Goal: Share content: Share content

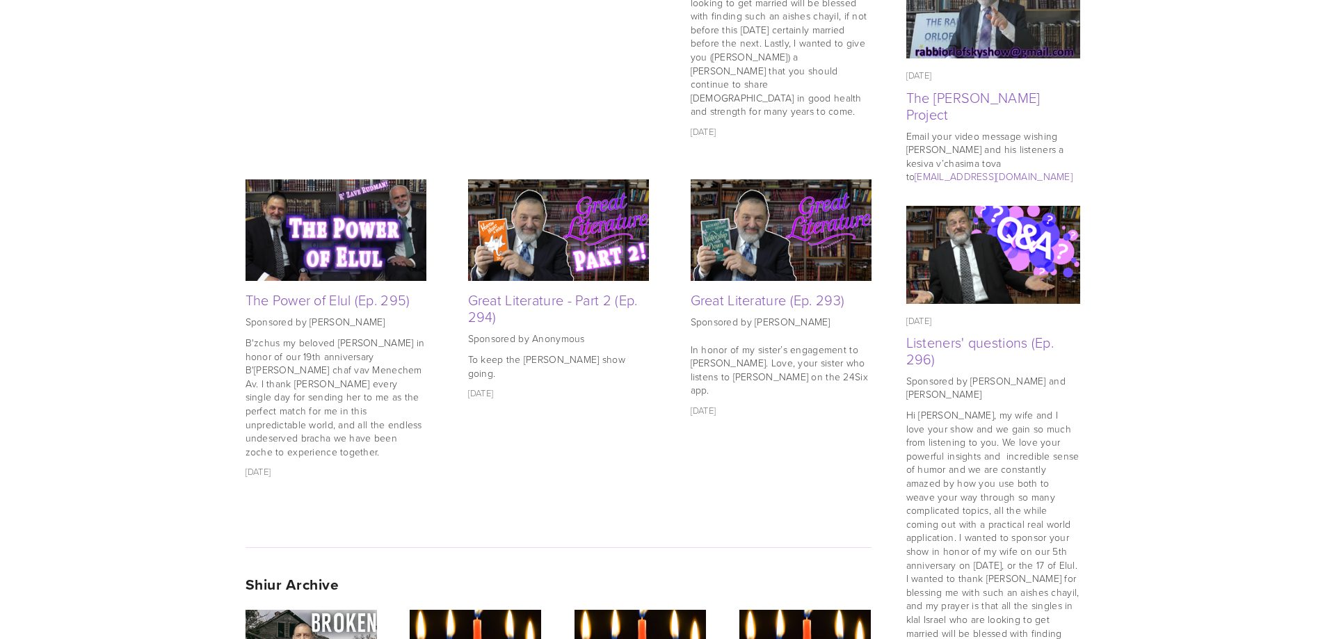
scroll to position [1043, 0]
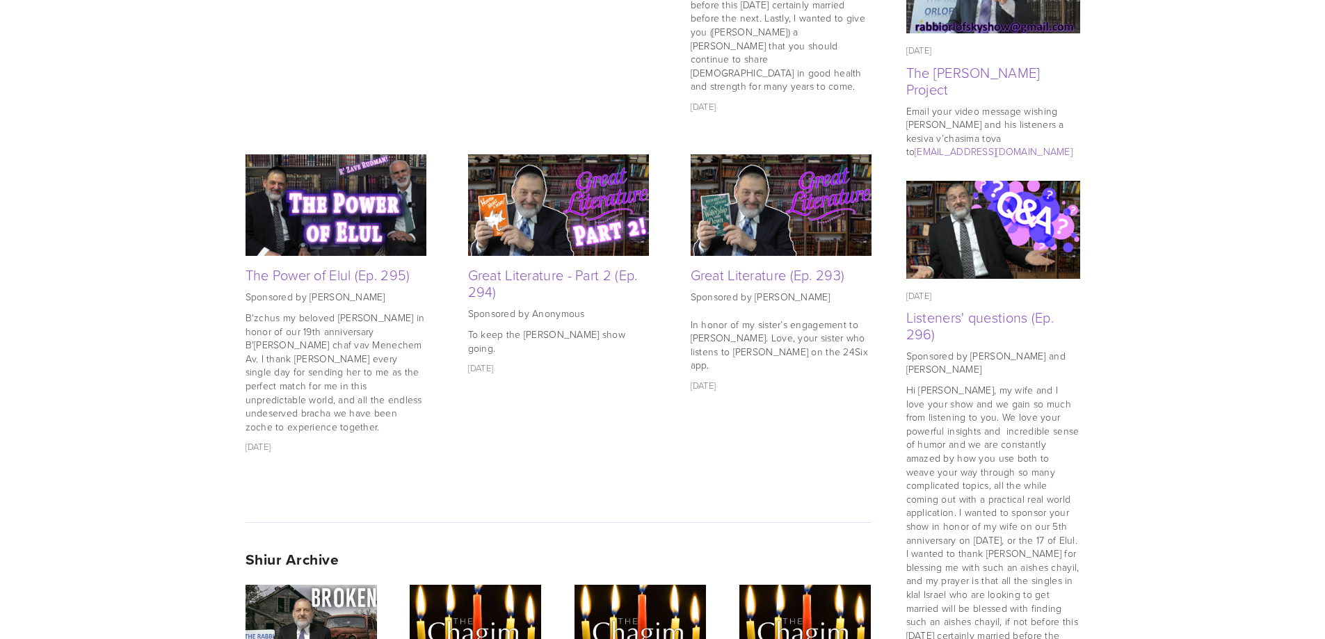
click at [357, 200] on img at bounding box center [335, 205] width 181 height 102
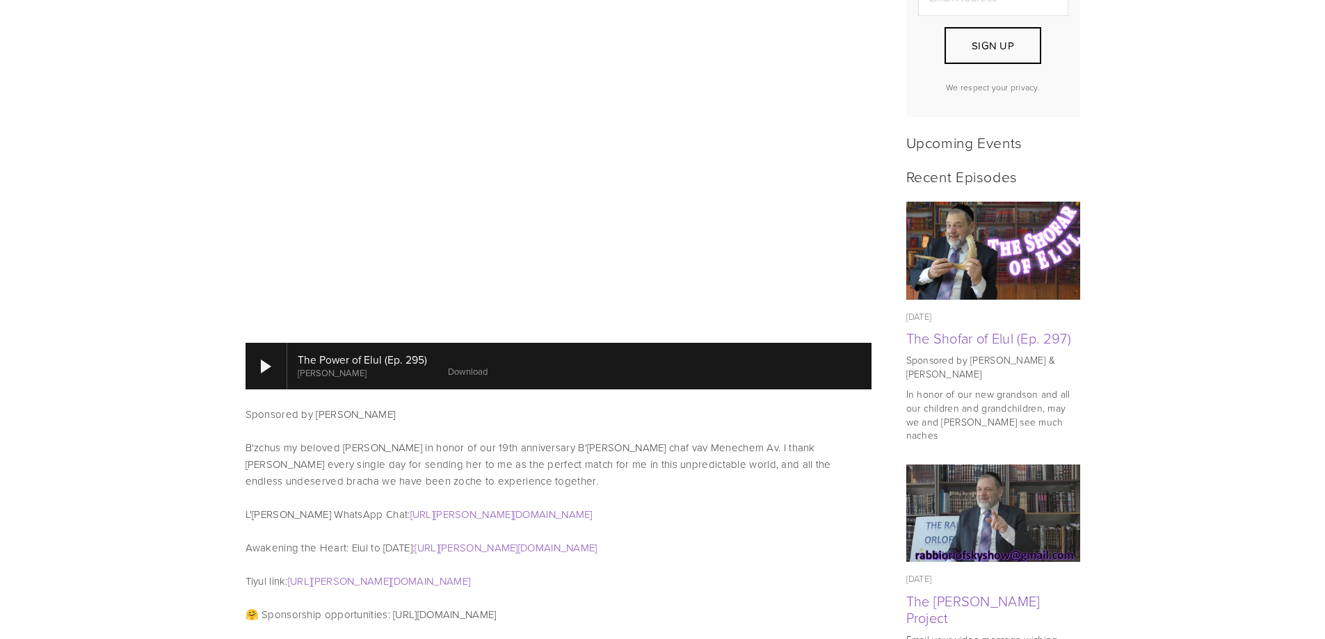
scroll to position [556, 0]
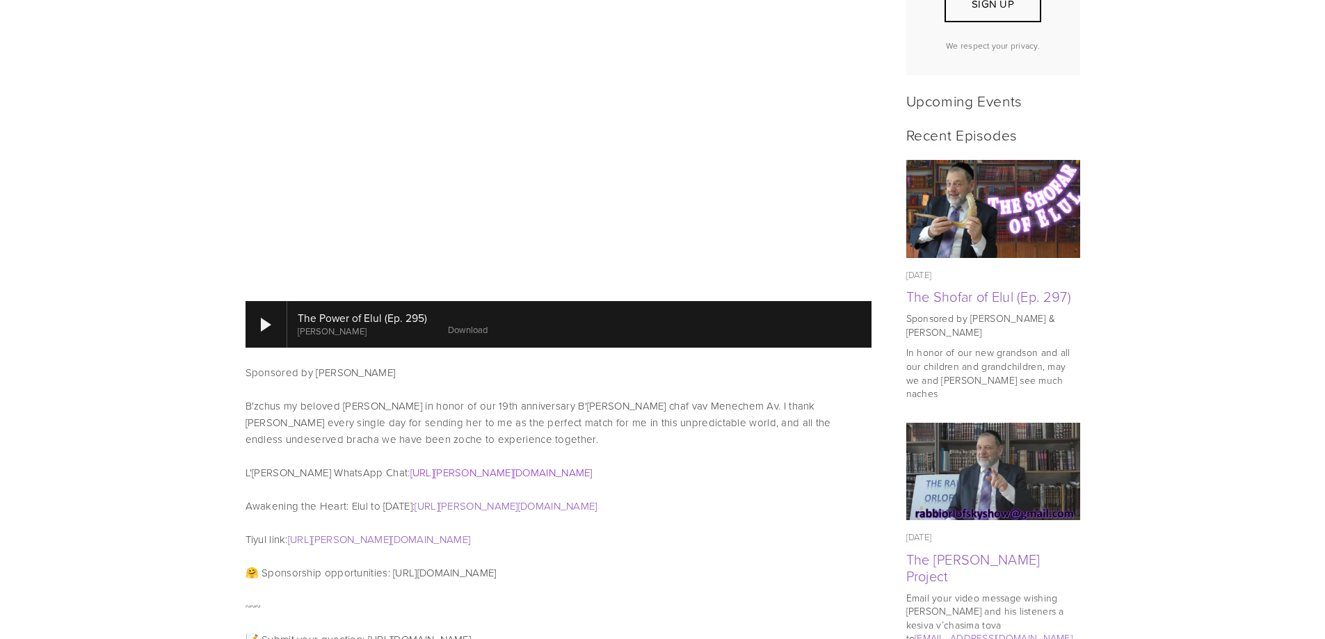
click at [458, 465] on link "https://rudman.short.gy/LDovid" at bounding box center [501, 472] width 182 height 15
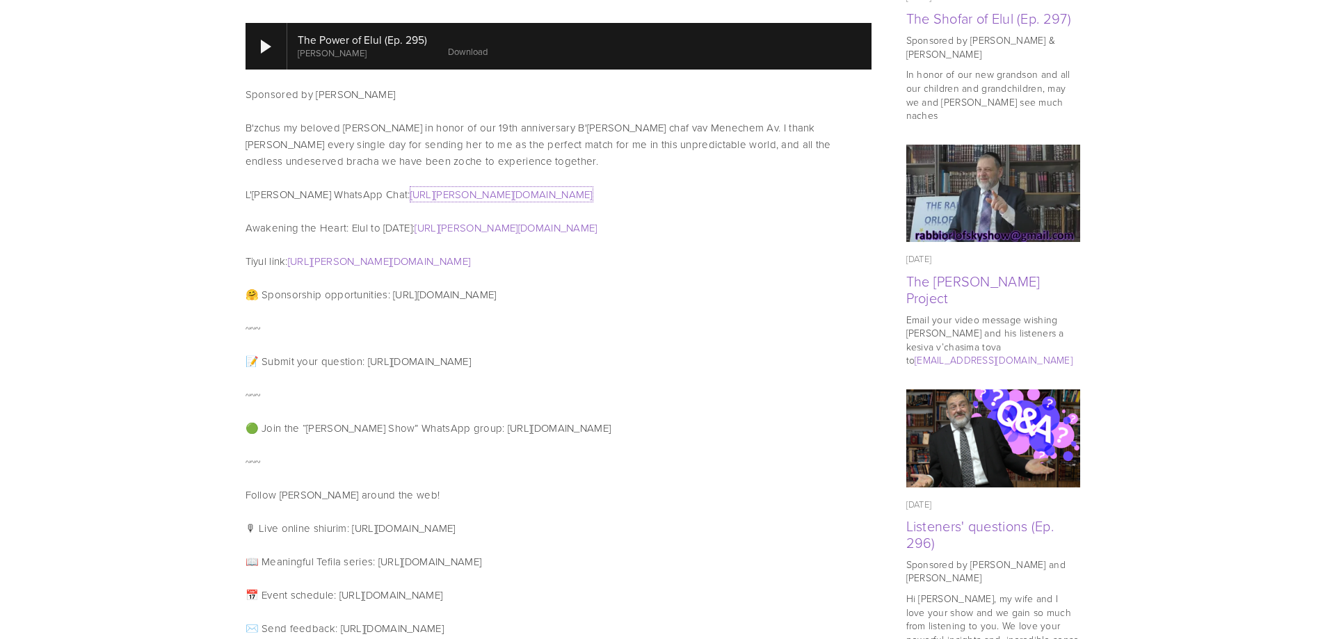
scroll to position [765, 0]
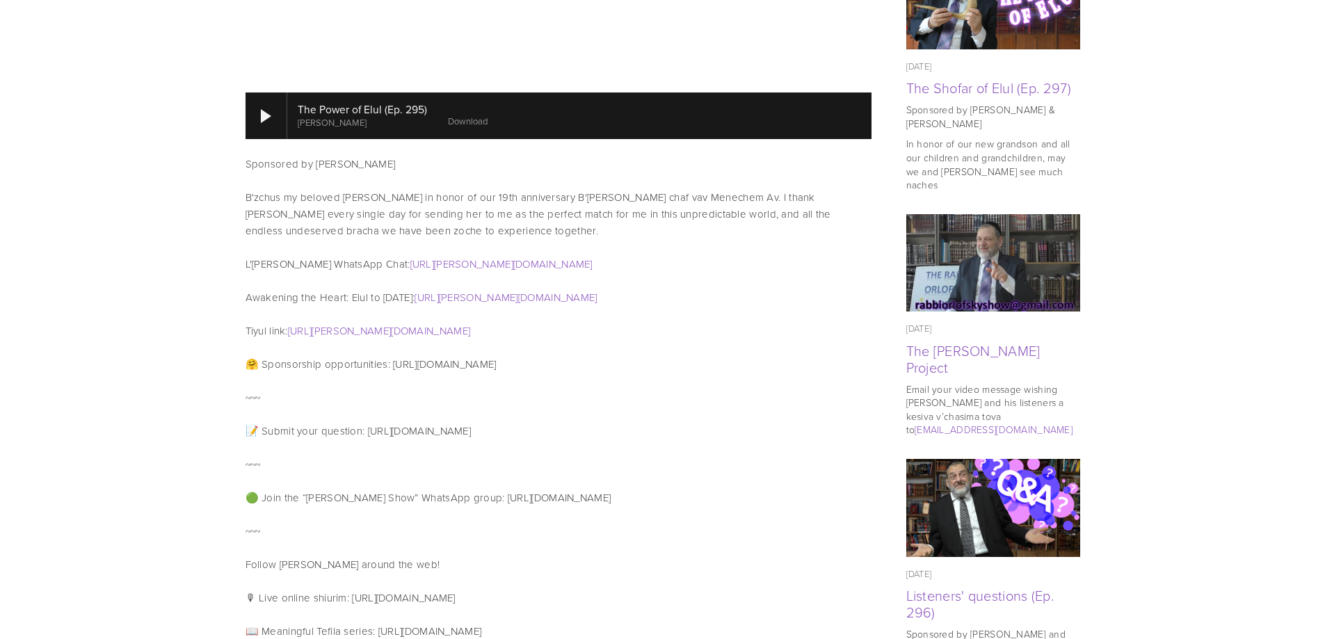
click at [705, 264] on div "Sponsored by Yoel Schmell B'zchus my beloved aishes chayil Ahuva in honor of ou…" at bounding box center [558, 248] width 626 height 184
drag, startPoint x: 561, startPoint y: 250, endPoint x: 394, endPoint y: 248, distance: 166.9
click at [394, 256] on p "L'Dovid WhatsApp Chat: https://rudman.short.gy/LDovid" at bounding box center [558, 264] width 626 height 17
copy link "rudman.short.gy/LDovid"
click at [538, 256] on p "L'Dovid WhatsApp Chat: https://rudman.short.gy/LDovid" at bounding box center [558, 264] width 626 height 17
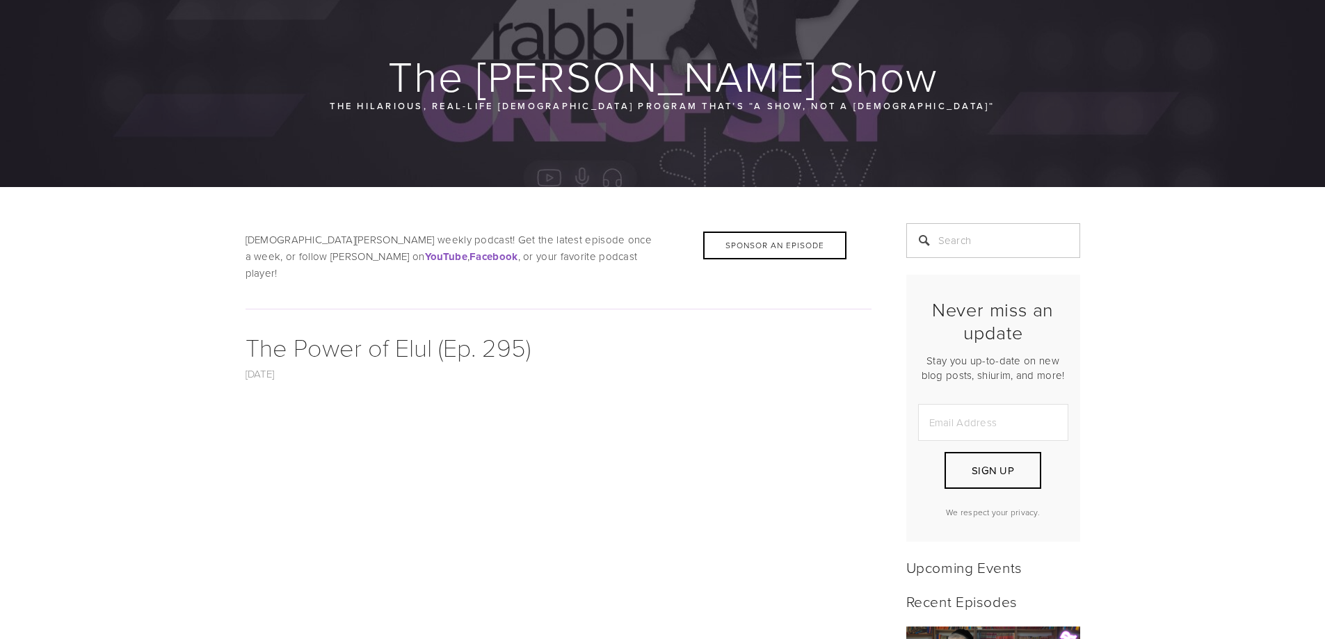
scroll to position [0, 0]
